Goal: Information Seeking & Learning: Learn about a topic

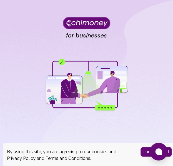
scroll to position [83, 0]
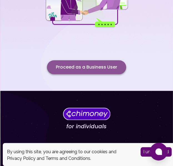
click at [83, 68] on button "Proceed as a Business User" at bounding box center [86, 67] width 79 height 14
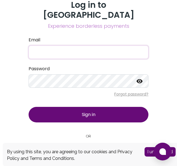
click at [58, 47] on input "Email" at bounding box center [89, 52] width 120 height 13
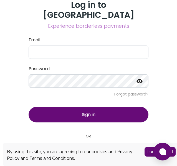
click at [147, 152] on button "I understand" at bounding box center [160, 151] width 31 height 9
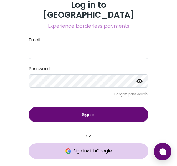
click at [101, 148] on span "Sign in with Google" at bounding box center [92, 151] width 39 height 7
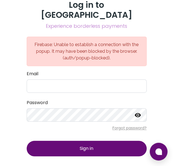
click at [92, 145] on span "Sign in" at bounding box center [87, 148] width 14 height 6
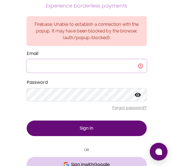
scroll to position [29, 0]
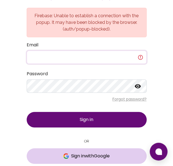
click at [75, 153] on span "Sign in with Google" at bounding box center [90, 156] width 39 height 7
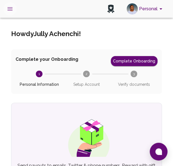
click at [6, 10] on button "open drawer" at bounding box center [9, 8] width 13 height 13
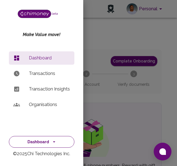
click at [35, 145] on button "Dashboard" at bounding box center [41, 142] width 65 height 12
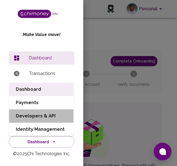
click at [43, 113] on li "Developers & API" at bounding box center [41, 115] width 64 height 13
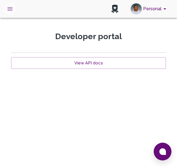
click at [11, 7] on icon "open drawer" at bounding box center [9, 8] width 5 height 3
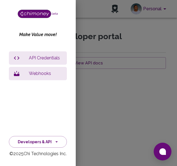
click at [36, 53] on li "API Credentials" at bounding box center [38, 57] width 58 height 13
click at [33, 56] on p "API Credentials" at bounding box center [46, 58] width 34 height 7
click at [39, 60] on p "API Credentials" at bounding box center [46, 58] width 34 height 7
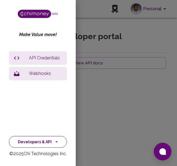
click at [24, 140] on button "Developers & API" at bounding box center [38, 142] width 58 height 12
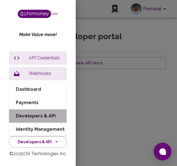
click at [35, 115] on li "Developers & API" at bounding box center [37, 115] width 57 height 13
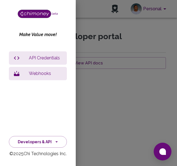
click at [94, 93] on div at bounding box center [88, 83] width 177 height 166
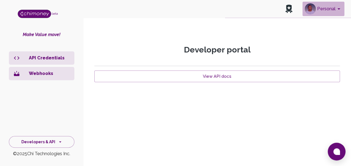
click at [173, 10] on button "Personal" at bounding box center [323, 9] width 42 height 14
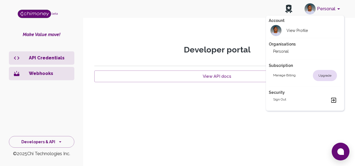
click at [173, 10] on div at bounding box center [177, 83] width 355 height 166
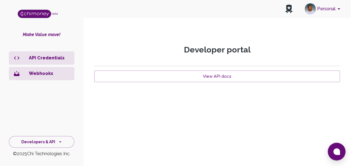
click at [57, 59] on p "API Credentials" at bounding box center [49, 58] width 41 height 7
drag, startPoint x: 57, startPoint y: 59, endPoint x: 29, endPoint y: 57, distance: 27.3
click at [29, 57] on p "API Credentials" at bounding box center [49, 58] width 41 height 7
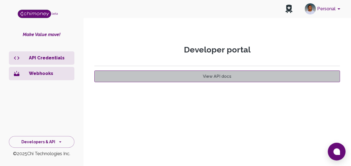
click at [173, 76] on link "View API docs" at bounding box center [217, 76] width 246 height 12
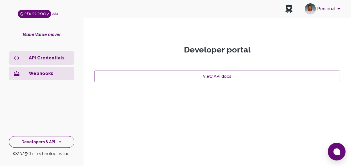
click at [53, 141] on button "Developers & API" at bounding box center [41, 142] width 65 height 12
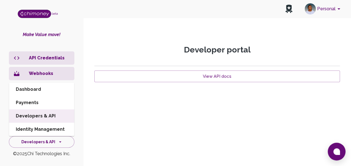
click at [49, 87] on li "Dashboard" at bounding box center [41, 89] width 65 height 13
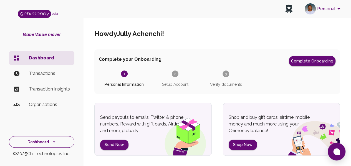
click at [32, 142] on button "Dashboard" at bounding box center [41, 142] width 65 height 12
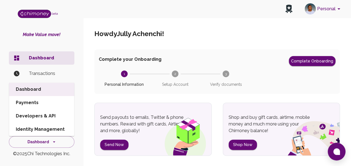
click at [46, 117] on li "Developers & API" at bounding box center [41, 115] width 65 height 13
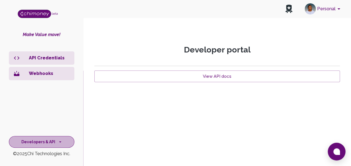
click at [33, 139] on button "Developers & API" at bounding box center [41, 142] width 65 height 12
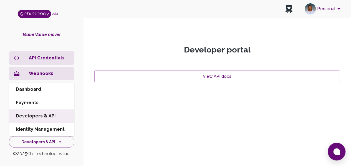
click at [54, 88] on li "Dashboard" at bounding box center [41, 89] width 65 height 13
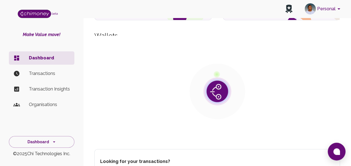
scroll to position [83, 0]
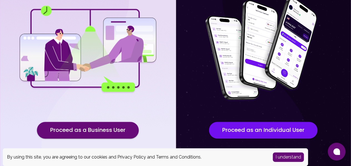
scroll to position [83, 0]
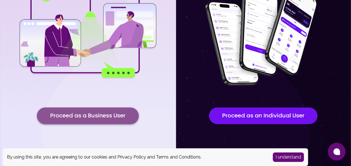
click at [81, 113] on button "Proceed as a Business User" at bounding box center [88, 115] width 102 height 17
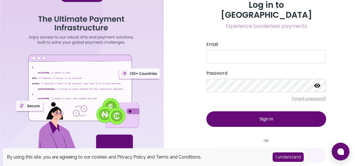
click at [292, 156] on button "I understand" at bounding box center [288, 156] width 31 height 9
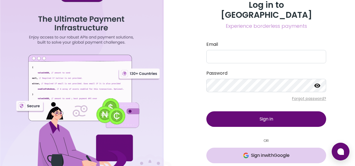
click at [278, 152] on span "Sign in with Google" at bounding box center [270, 155] width 39 height 7
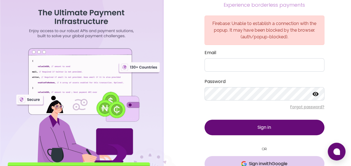
scroll to position [29, 0]
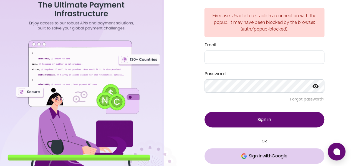
click at [262, 153] on span "Sign in with Google" at bounding box center [268, 156] width 39 height 7
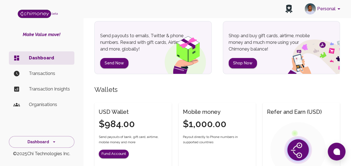
scroll to position [55, 0]
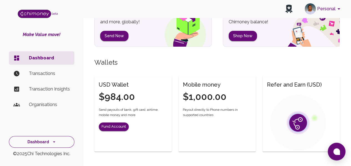
click at [51, 143] on icon "side nav" at bounding box center [54, 142] width 6 height 6
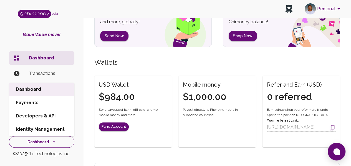
click at [54, 143] on icon "side nav" at bounding box center [54, 142] width 6 height 6
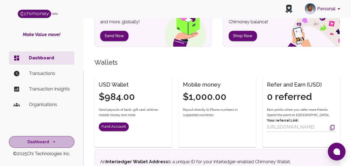
click at [54, 143] on icon "side nav" at bounding box center [54, 142] width 6 height 6
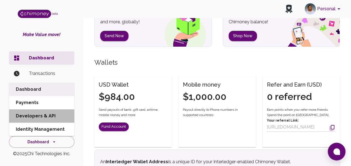
click at [50, 115] on li "Developers & API" at bounding box center [41, 115] width 65 height 13
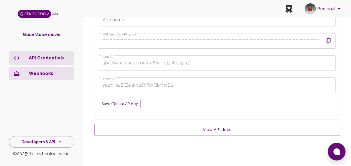
scroll to position [52, 0]
